Goal: Use online tool/utility: Utilize a website feature to perform a specific function

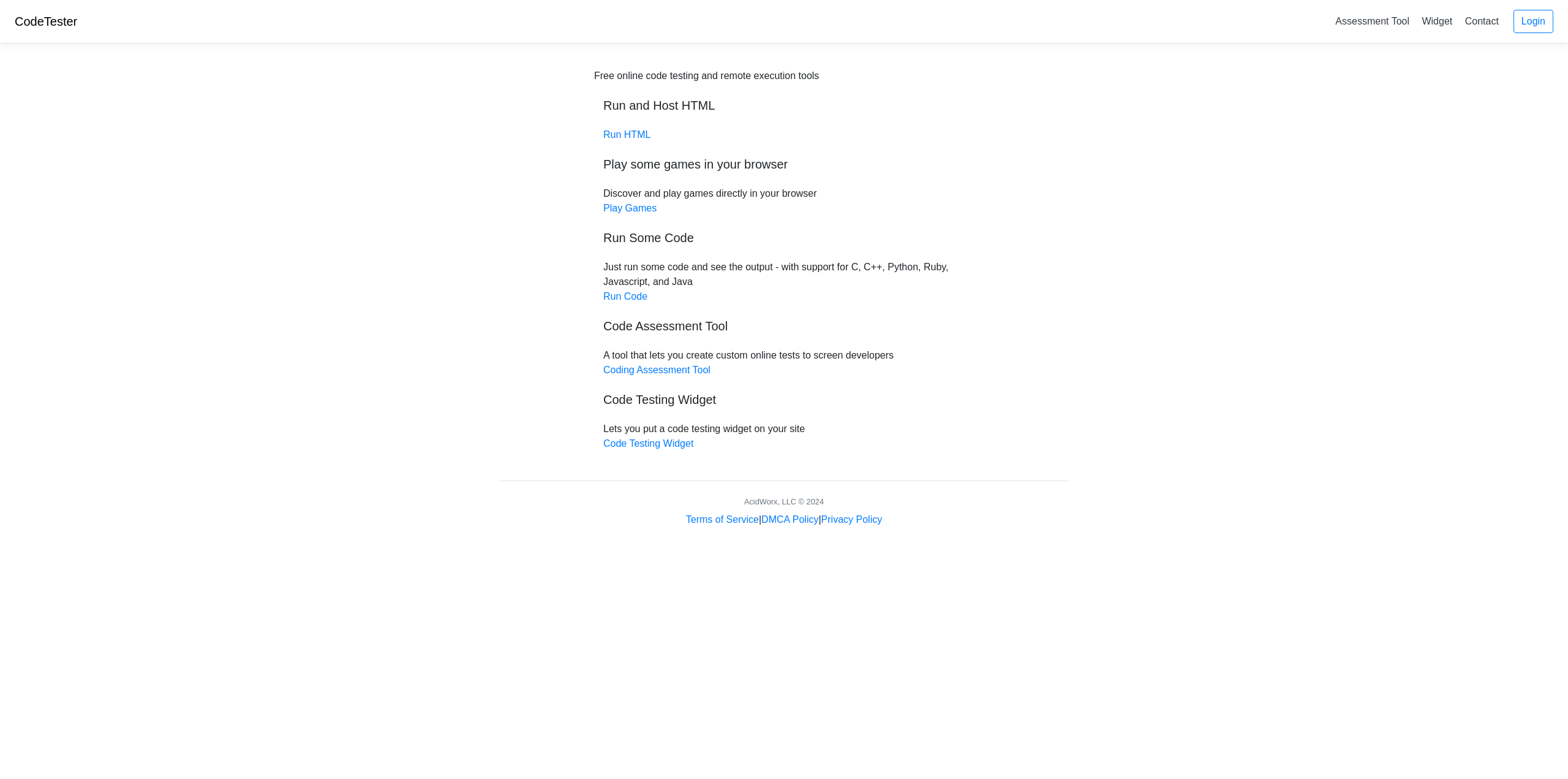
click at [630, 135] on link "Run HTML" at bounding box center [628, 135] width 47 height 11
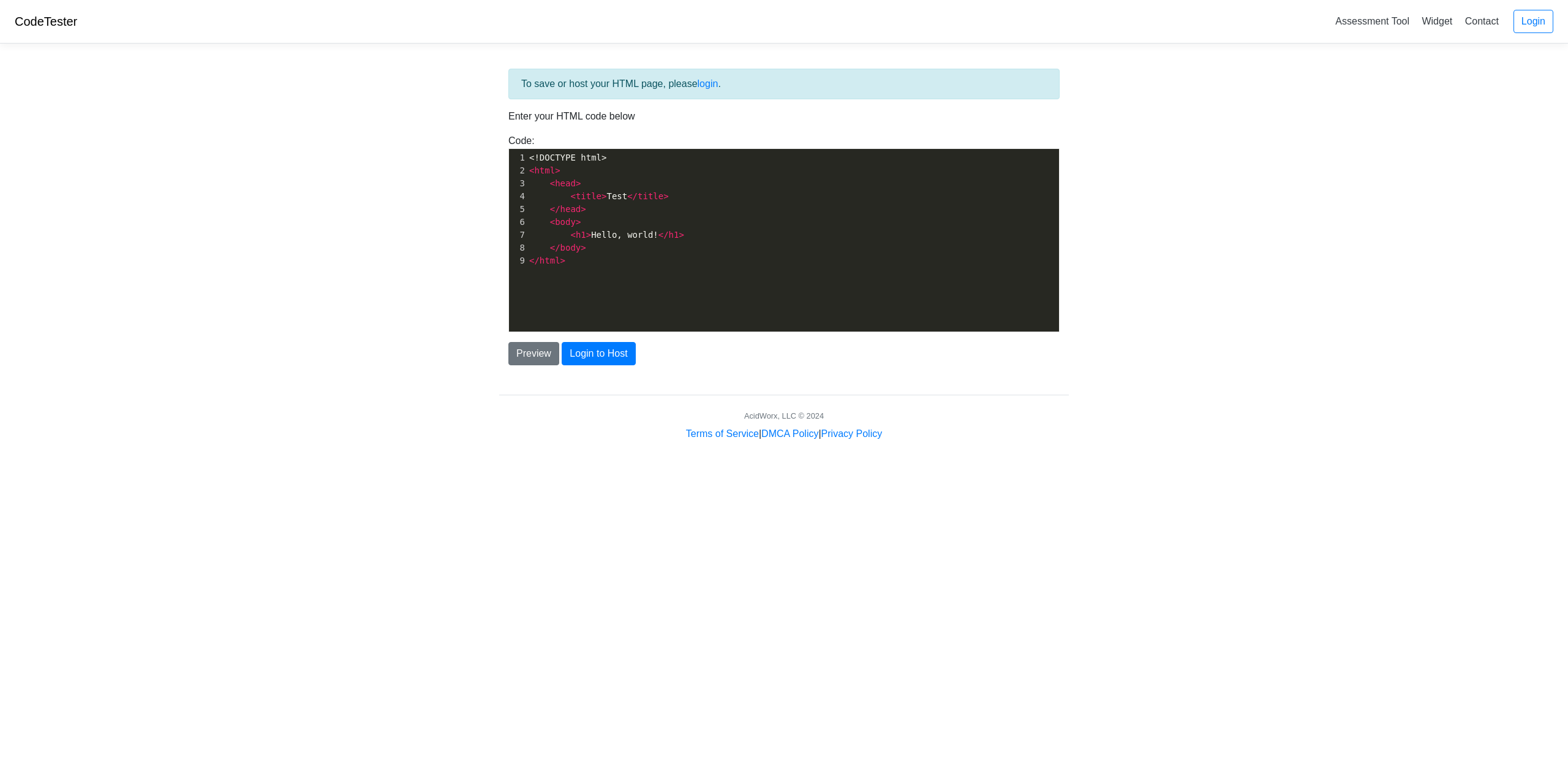
click at [696, 256] on pre "</ html >" at bounding box center [797, 260] width 541 height 13
type textarea "<!DOCTYPE html> <html> <head> <title>Test</title> </head> <body> <h1>Hello, wor…"
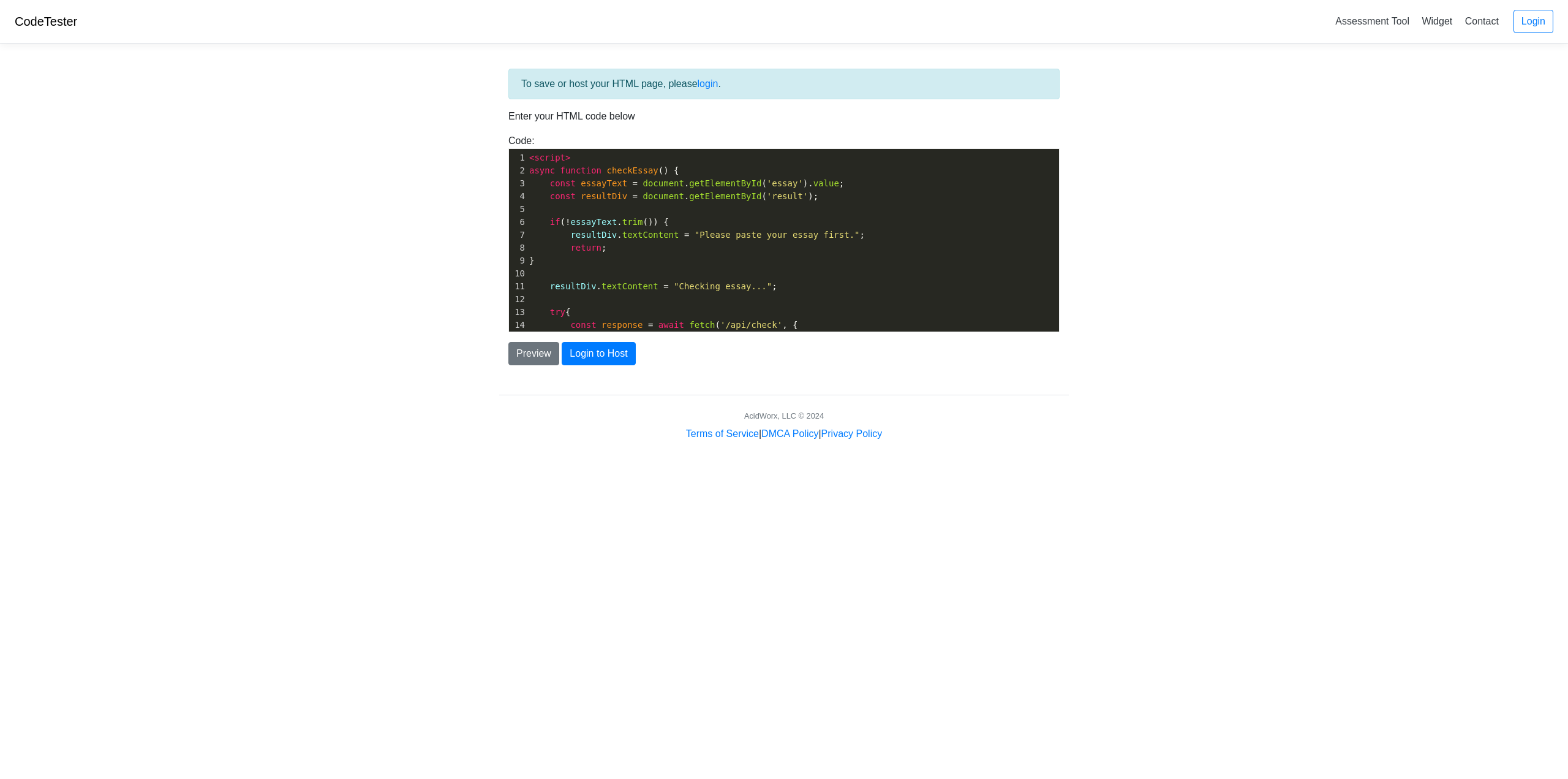
scroll to position [161, 0]
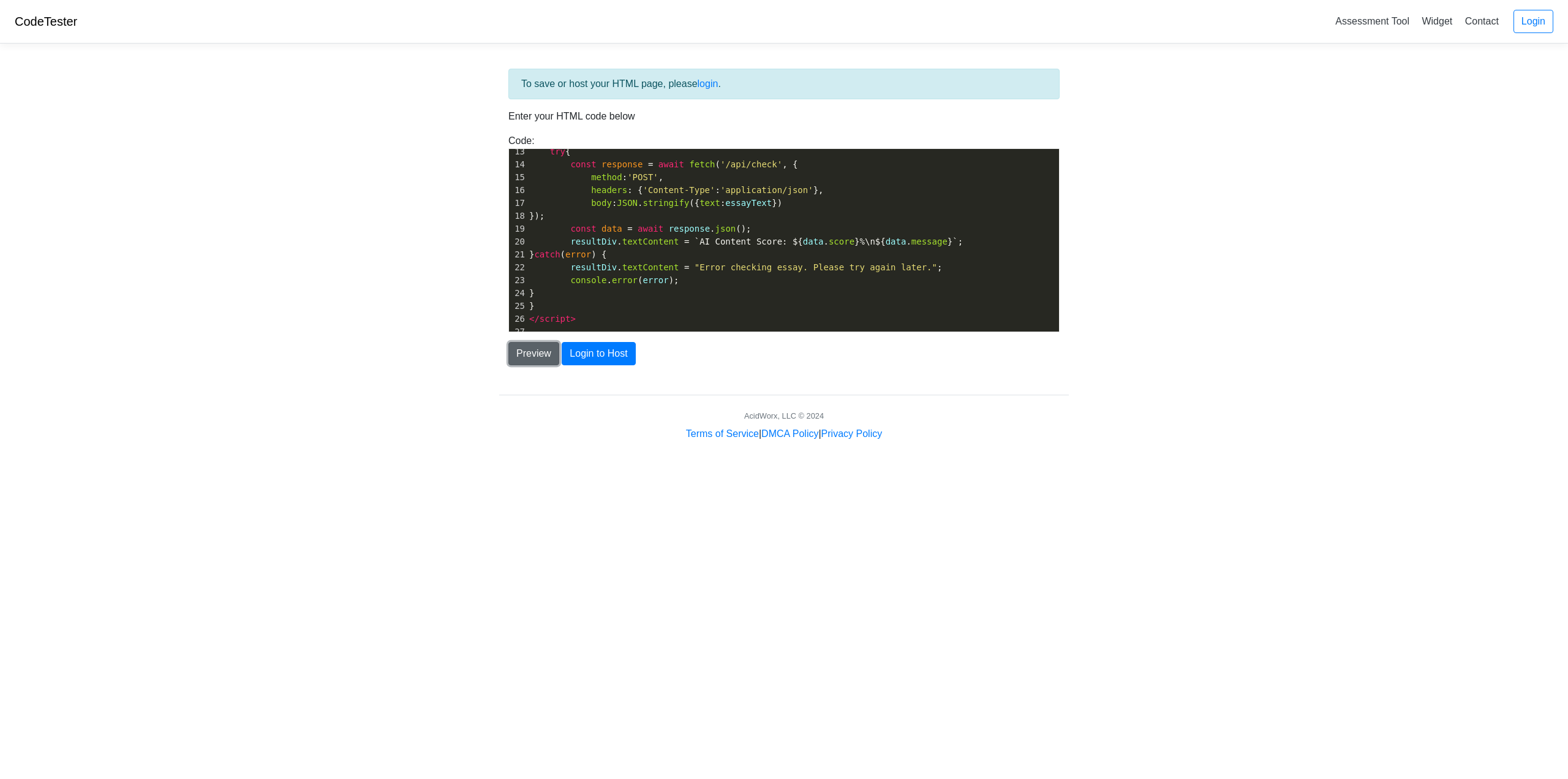
click at [545, 349] on button "Preview" at bounding box center [534, 353] width 51 height 23
click at [606, 361] on button "Login to Host" at bounding box center [599, 353] width 74 height 23
click at [527, 357] on button "Preview" at bounding box center [534, 353] width 51 height 23
drag, startPoint x: 1062, startPoint y: 288, endPoint x: 1026, endPoint y: 197, distance: 97.9
click at [1026, 197] on div "Code: <!DOCTYPE html> <html> <head> <title>Test</title> </head> <body> <h1>Hell…" at bounding box center [784, 233] width 570 height 199
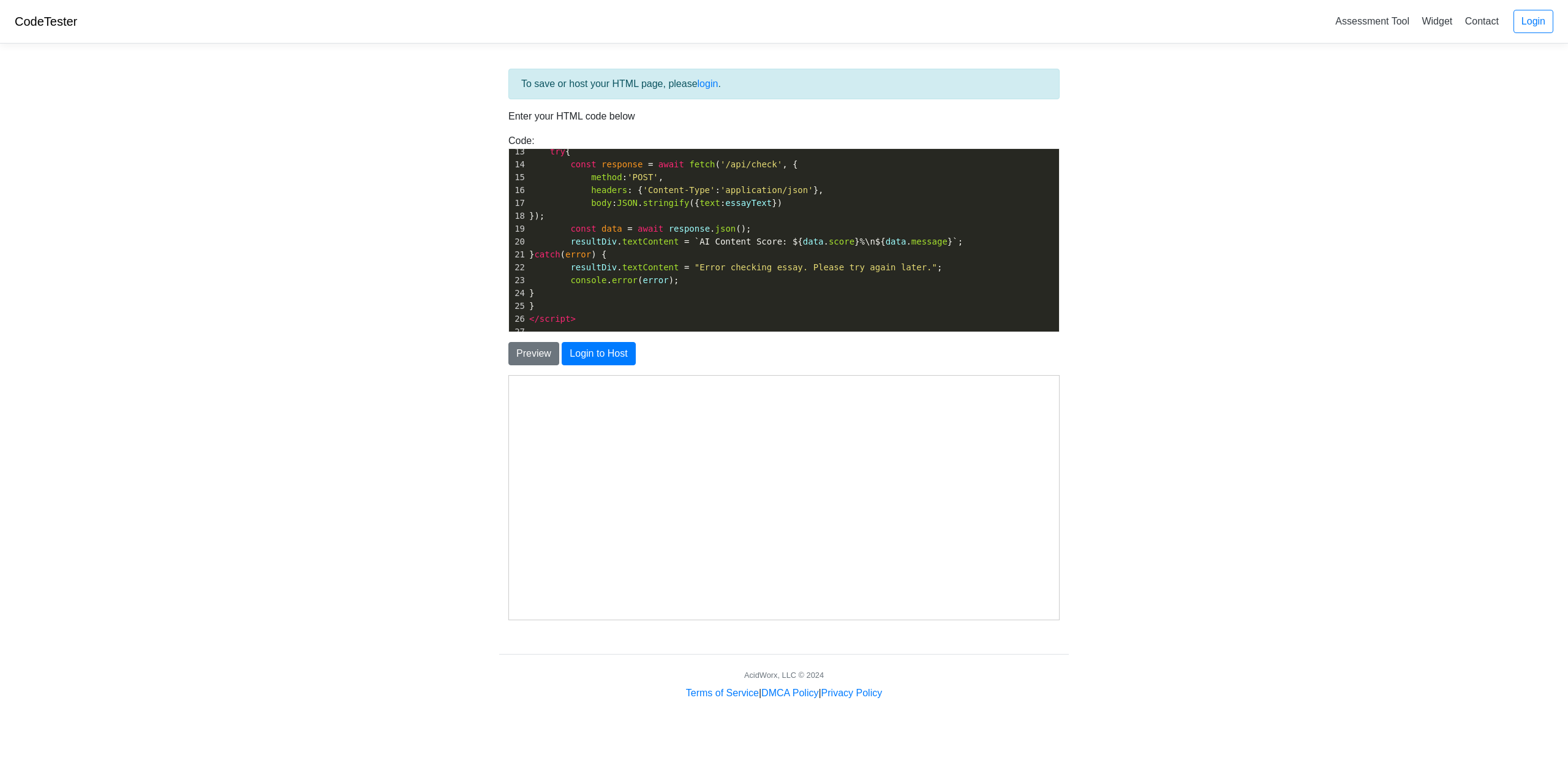
drag, startPoint x: 312, startPoint y: 257, endPoint x: 327, endPoint y: 242, distance: 21.2
click at [314, 256] on body "CodeTester Assessment Tool Widget Contact Login To save or host your HTML page,…" at bounding box center [784, 350] width 1568 height 701
